Goal: Use online tool/utility: Utilize a website feature to perform a specific function

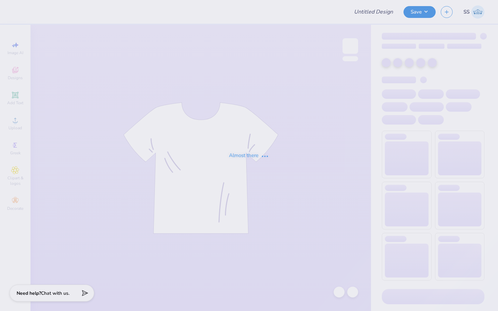
type input "Ivy Bid Day shirt"
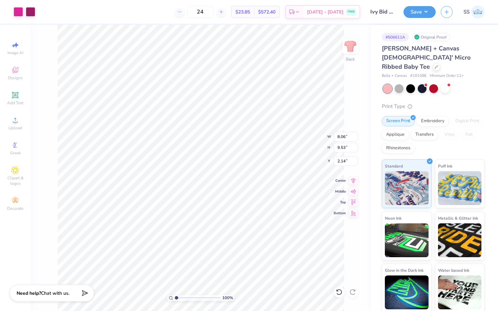
type input "8.06"
type input "9.53"
type input "2.14"
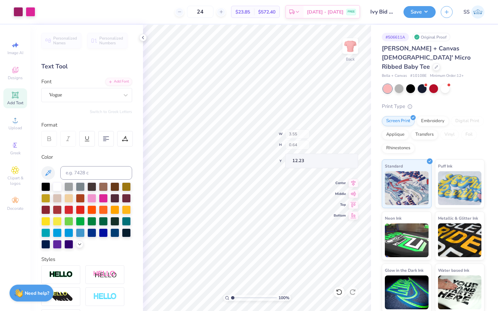
type input "12.23"
type textarea "The Ivy"
click at [91, 96] on div "Vogue" at bounding box center [83, 95] width 71 height 11
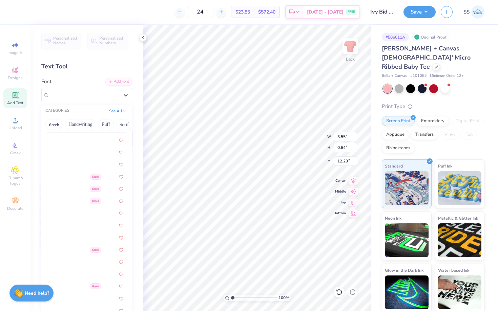
scroll to position [768, 0]
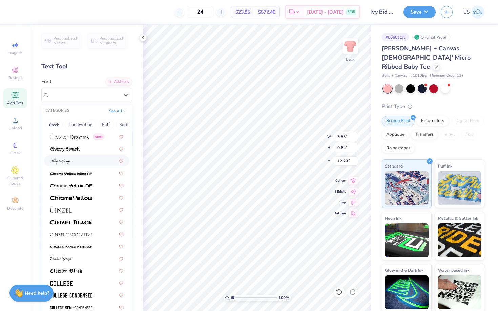
click at [68, 162] on img at bounding box center [60, 161] width 21 height 5
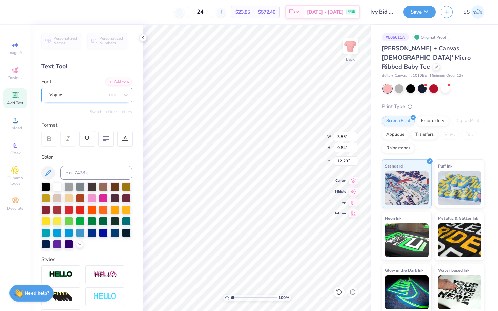
click at [85, 96] on div "Vogue" at bounding box center [77, 95] width 58 height 11
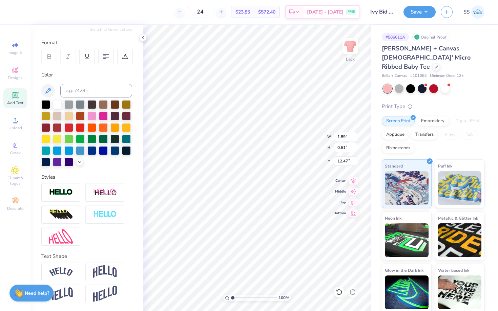
type input "1.89"
type input "0.61"
type input "7.89"
type input "8.34"
type input "9.62"
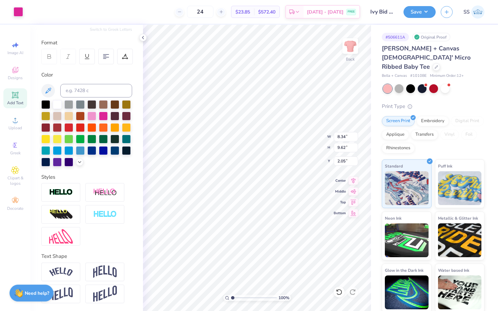
type input "2.05"
type input "8.21"
type input "9.47"
type input "2.20"
